Goal: Contribute content: Add original content to the website for others to see

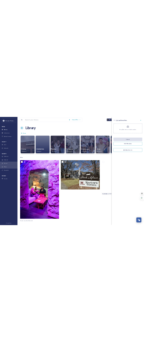
scroll to position [256, 0]
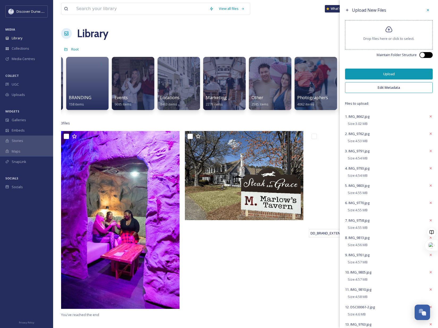
click at [421, 56] on div at bounding box center [423, 55] width 4 height 3
checkbox input "true"
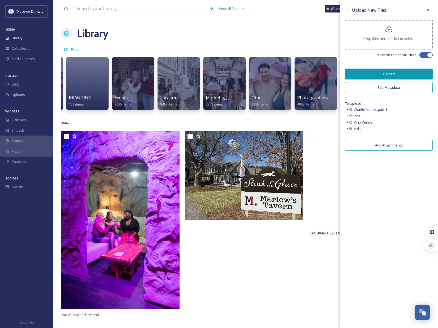
click at [372, 74] on button "Upload" at bounding box center [389, 73] width 88 height 11
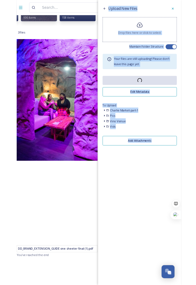
scroll to position [99, 0]
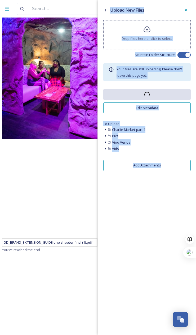
type textarea "Upload New Files Drop files here or click to select. Maintain Folder Structure …"
drag, startPoint x: 98, startPoint y: 336, endPoint x: 148, endPoint y: 280, distance: 74.5
click at [148, 280] on div "Upload New Files Drop files here or click to select. Maintain Folder Structure …" at bounding box center [147, 167] width 98 height 335
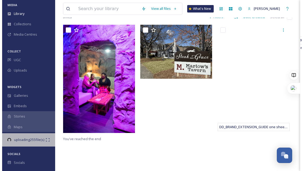
scroll to position [27, 0]
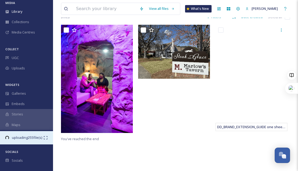
click at [25, 136] on span "uploading 255 file(s)" at bounding box center [26, 137] width 33 height 5
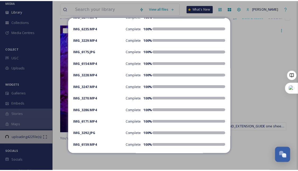
scroll to position [0, 0]
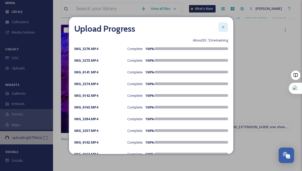
click at [221, 27] on icon at bounding box center [223, 27] width 4 height 4
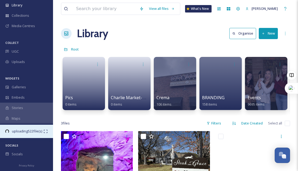
click at [44, 129] on icon at bounding box center [46, 131] width 4 height 4
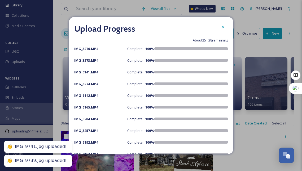
click at [130, 89] on div "Upload Progress About 25 : 28 remaining IMG_3276.MP4 Complete 100 % IMG_3273.MP…" at bounding box center [151, 85] width 165 height 136
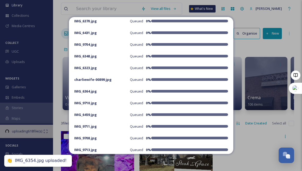
scroll to position [3428, 0]
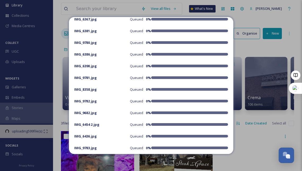
click at [174, 38] on div "Upload Progress About 14 : 04 remaining IMG_3276.MP4 Complete 100 % IMG_3273.MP…" at bounding box center [151, 85] width 165 height 136
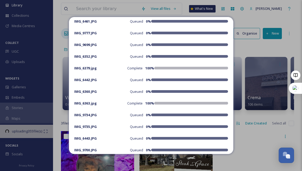
scroll to position [6291, 0]
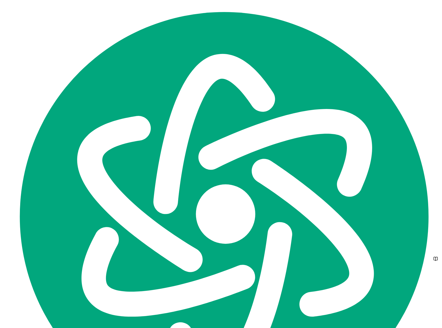
scroll to position [256, 0]
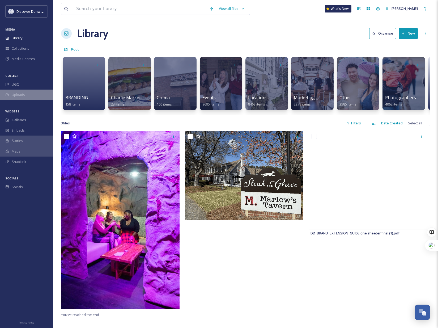
click at [32, 92] on div "Uploads" at bounding box center [26, 94] width 53 height 10
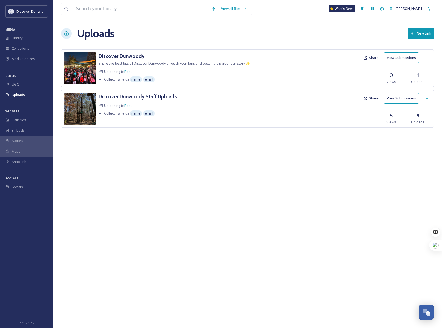
click at [166, 97] on h3 "Discover Dunwoody Staff Uploads" at bounding box center [137, 96] width 78 height 6
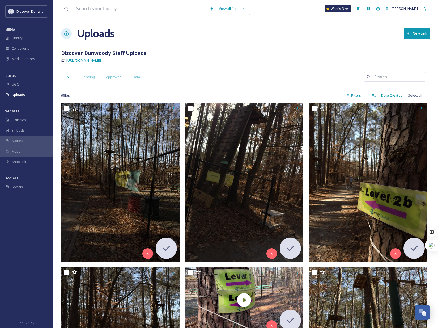
click at [428, 96] on input "checkbox" at bounding box center [426, 95] width 5 height 5
checkbox input "true"
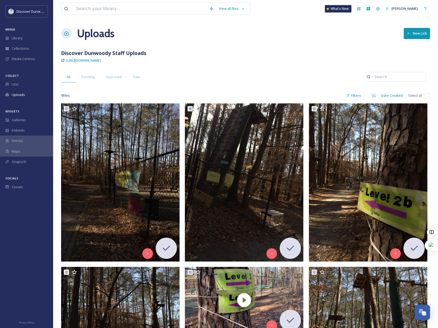
checkbox input "true"
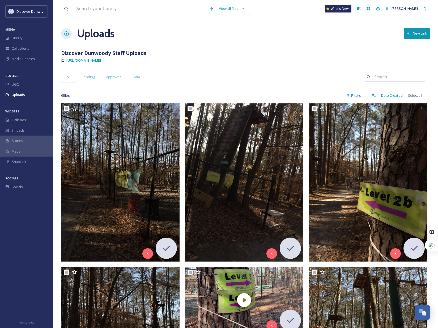
checkbox input "true"
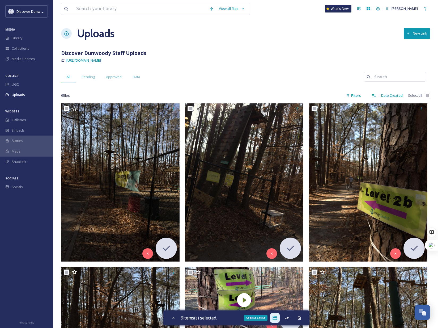
click at [275, 317] on icon at bounding box center [274, 317] width 5 height 5
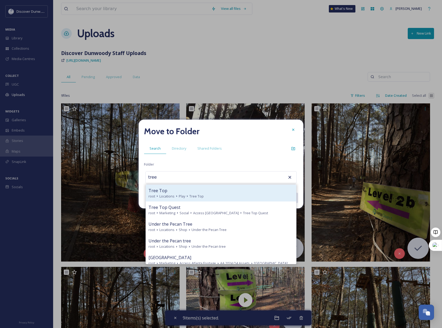
click at [211, 188] on div "Tree Top" at bounding box center [220, 190] width 145 height 6
type input "Tree Top"
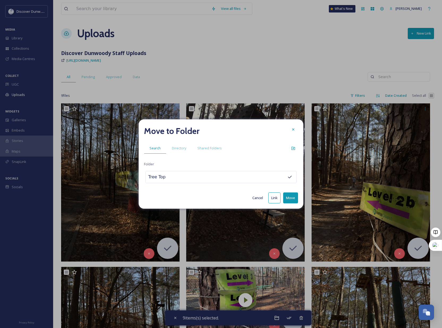
click at [290, 196] on button "Move" at bounding box center [290, 197] width 15 height 11
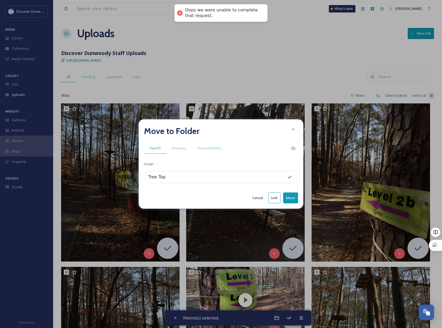
click at [287, 199] on button "Move" at bounding box center [290, 197] width 15 height 11
click at [259, 196] on button "Cancel" at bounding box center [258, 197] width 16 height 10
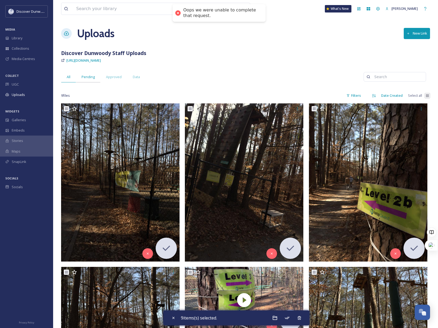
click at [85, 76] on span "Pending" at bounding box center [87, 76] width 13 height 5
checkbox input "false"
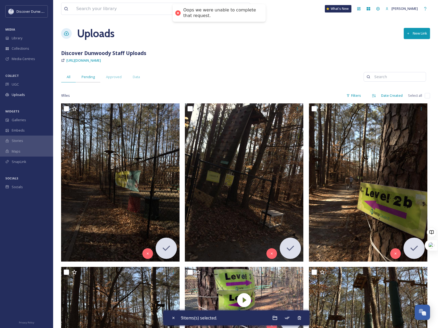
checkbox input "false"
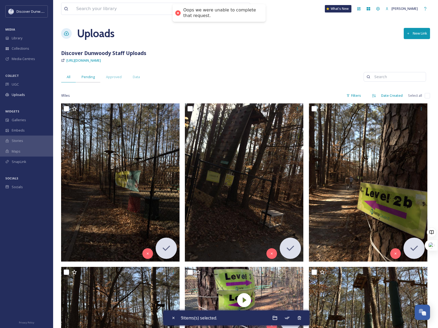
checkbox input "false"
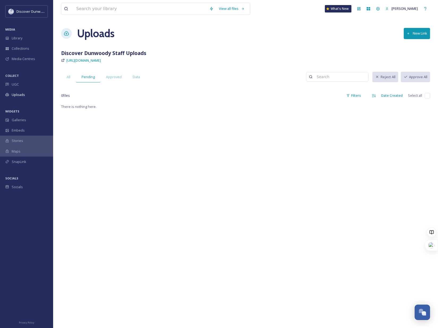
click at [69, 82] on div "View all files What's New Madison Holtz Uploads New Link Discover Dunwoody Staf…" at bounding box center [245, 215] width 385 height 431
click at [70, 79] on div "All" at bounding box center [68, 76] width 15 height 11
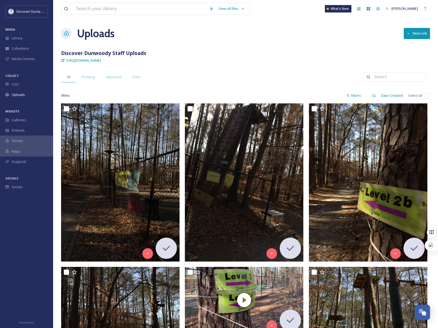
click at [420, 36] on button "New Link" at bounding box center [416, 33] width 26 height 11
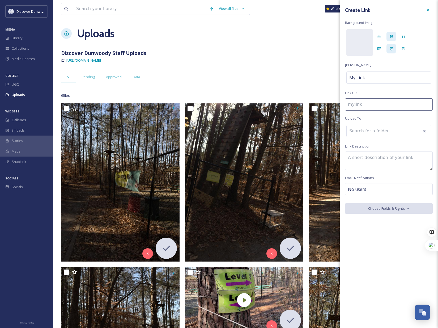
click at [377, 113] on div "Create Link Background Image Link Title My Link Link URL Upload To Link Descrip…" at bounding box center [389, 109] width 98 height 219
click at [376, 105] on input "To enrich screen reader interactions, please activate Accessibility in Grammarl…" at bounding box center [389, 104] width 88 height 12
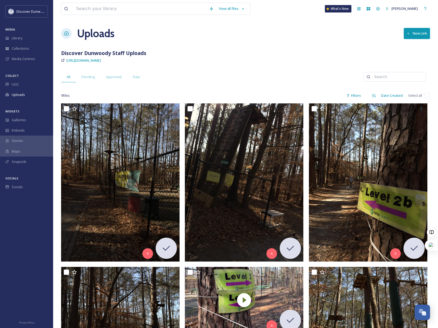
click at [305, 52] on div "Discover Dunwoody Staff Uploads" at bounding box center [245, 53] width 369 height 8
click at [26, 50] on span "Collections" at bounding box center [21, 48] width 18 height 5
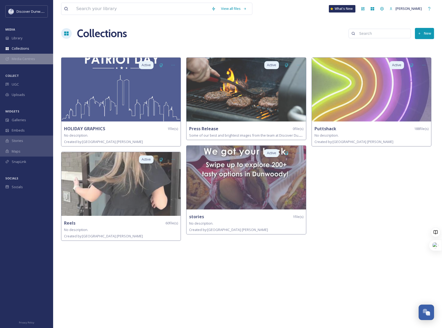
click at [25, 61] on span "Media Centres" at bounding box center [23, 58] width 23 height 5
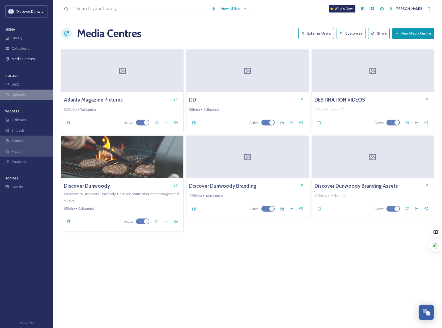
click at [30, 92] on div "Uploads" at bounding box center [26, 94] width 53 height 10
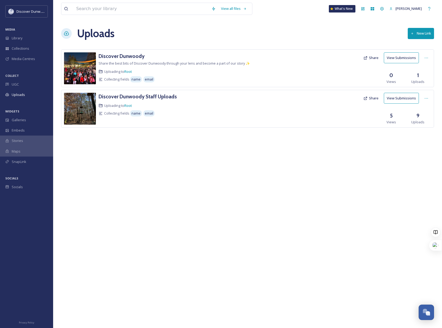
click at [207, 100] on div "Discover Dunwoody Staff Uploads" at bounding box center [189, 97] width 183 height 8
click at [137, 98] on h3 "Discover Dunwoody Staff Uploads" at bounding box center [137, 96] width 78 height 6
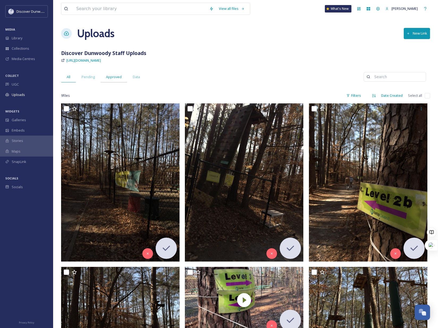
click at [115, 76] on span "Approved" at bounding box center [114, 76] width 16 height 5
click at [88, 78] on span "Pending" at bounding box center [87, 76] width 13 height 5
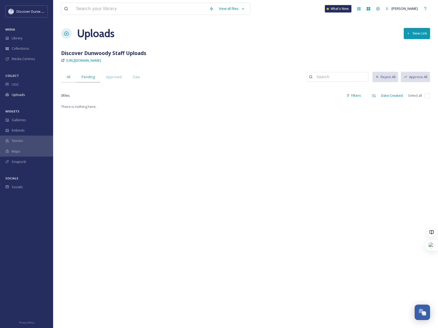
click at [66, 78] on div "All" at bounding box center [68, 76] width 15 height 11
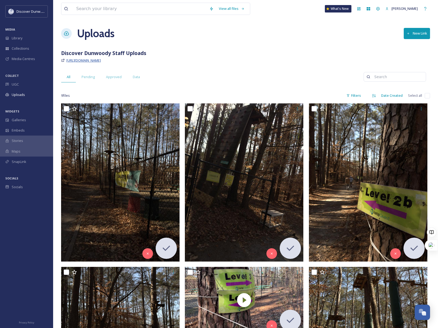
click at [101, 62] on span "https://app.snapsea.io/p/link/discover-dunwoody-staff-uploads" at bounding box center [83, 60] width 35 height 5
click at [35, 161] on div "SnapLink" at bounding box center [26, 161] width 53 height 10
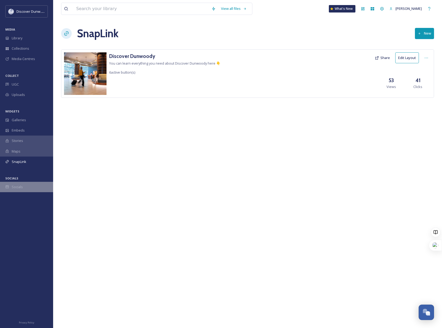
click at [18, 182] on div "Socials" at bounding box center [26, 187] width 53 height 10
